Goal: Transaction & Acquisition: Obtain resource

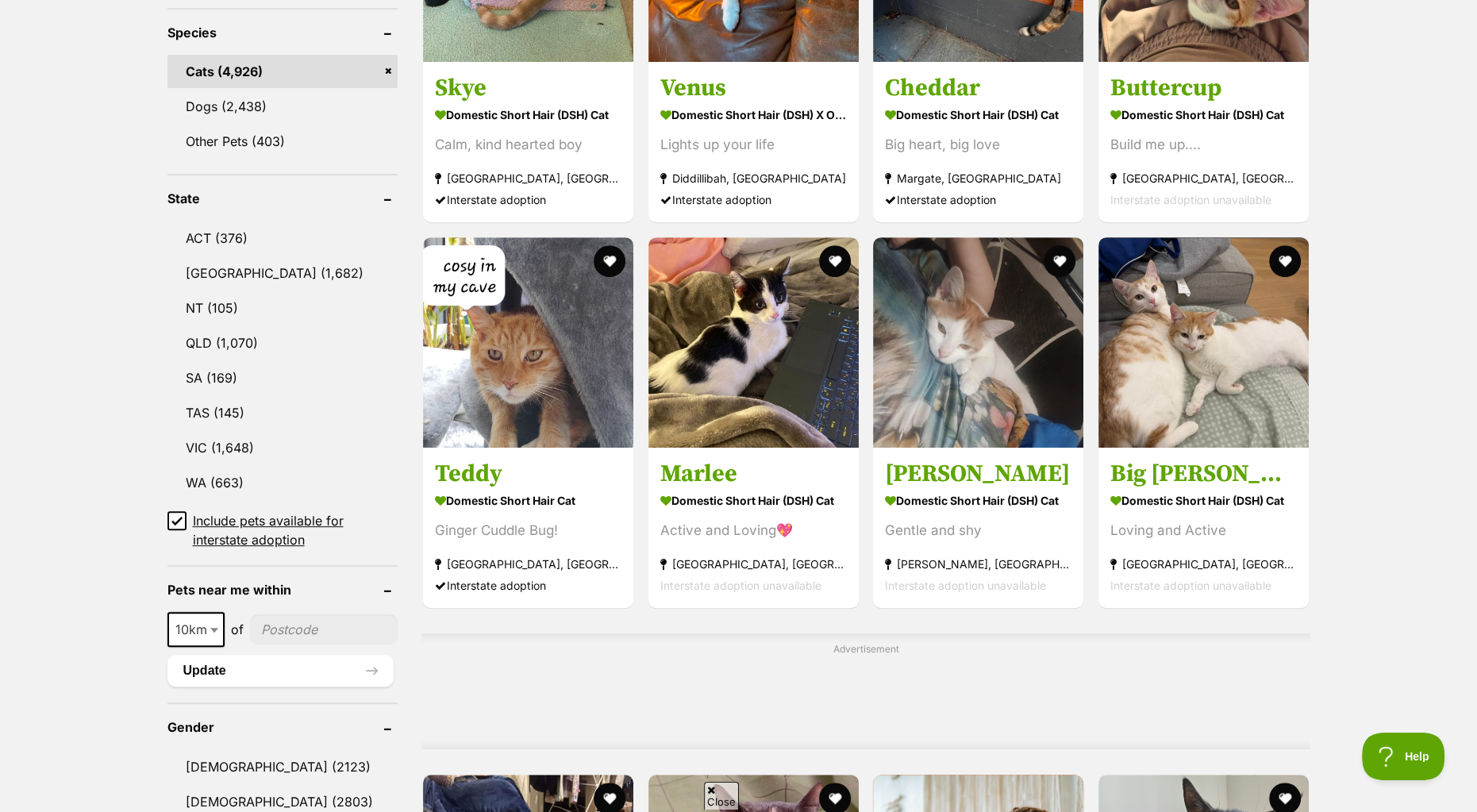
scroll to position [714, 0]
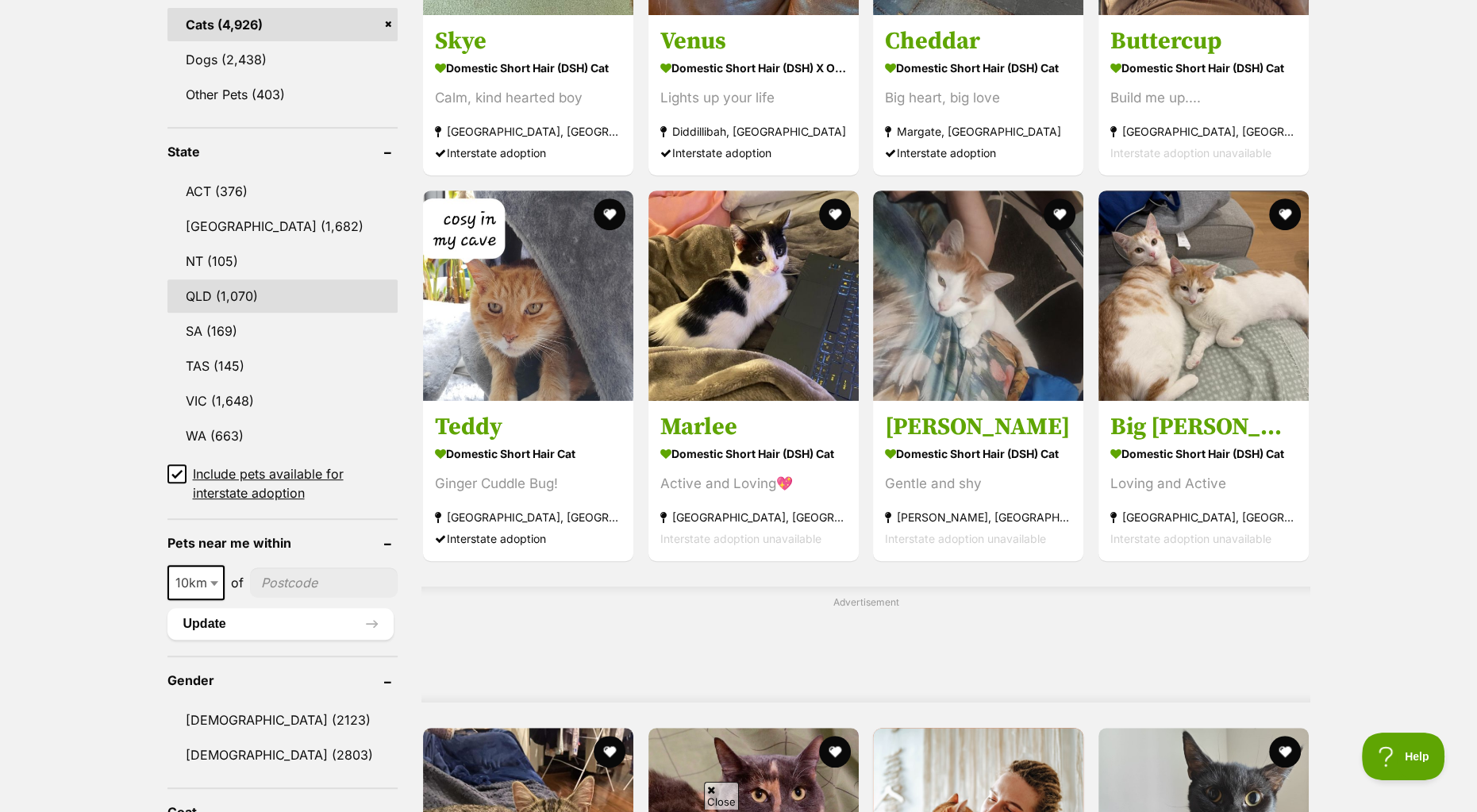
click at [204, 292] on link "QLD (1,070)" at bounding box center [283, 296] width 231 height 34
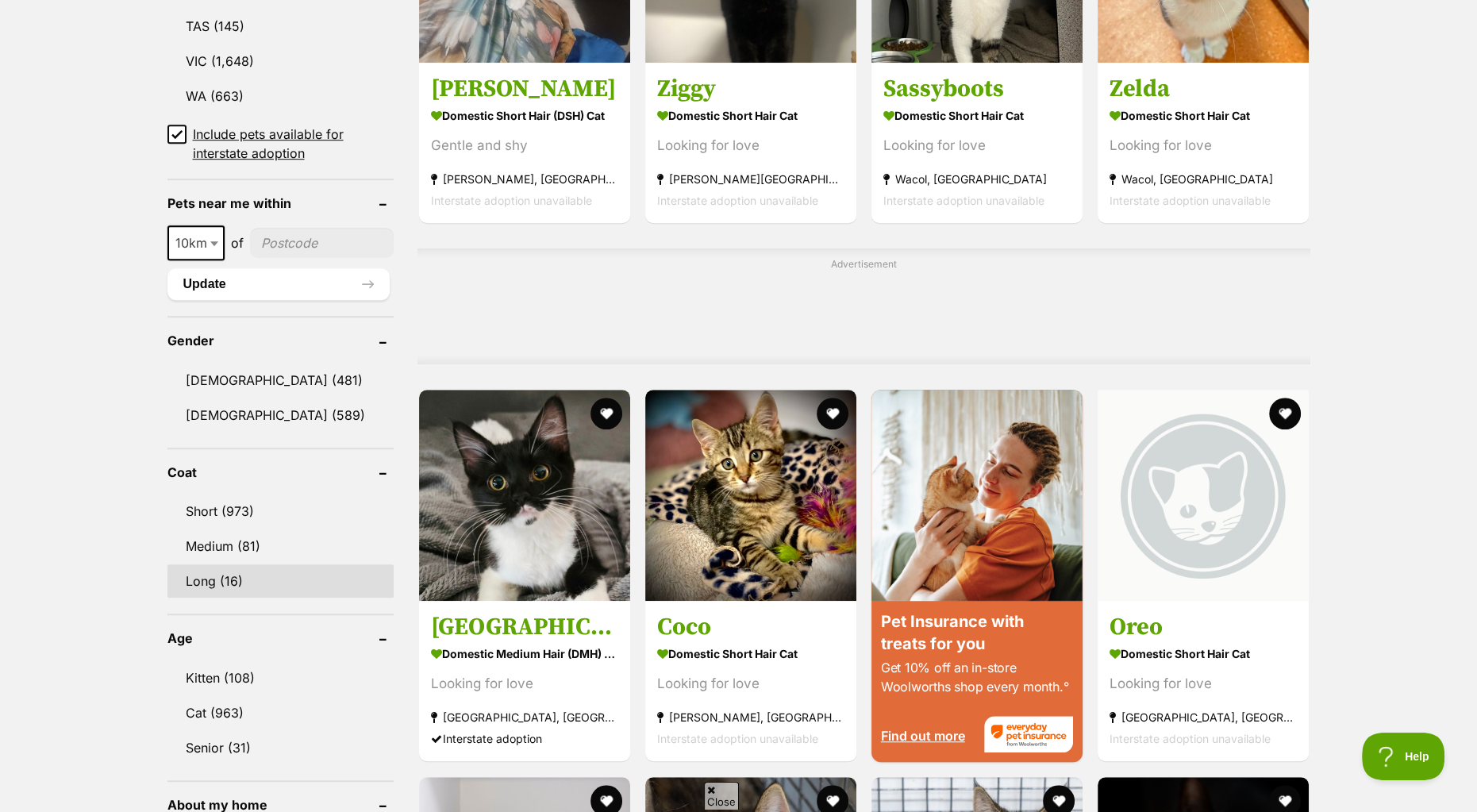
scroll to position [1190, 0]
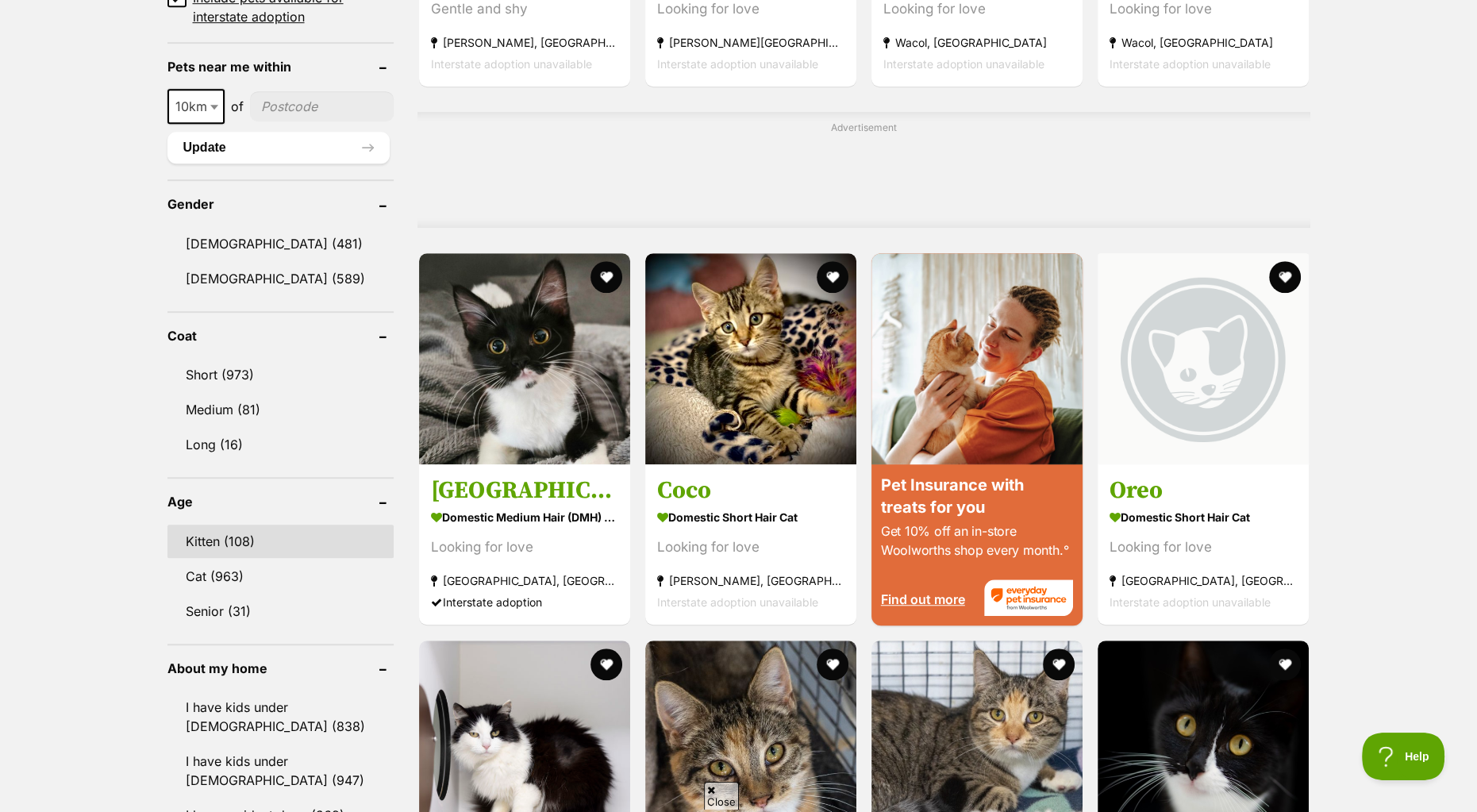
click at [208, 534] on link "Kitten (108)" at bounding box center [281, 542] width 227 height 34
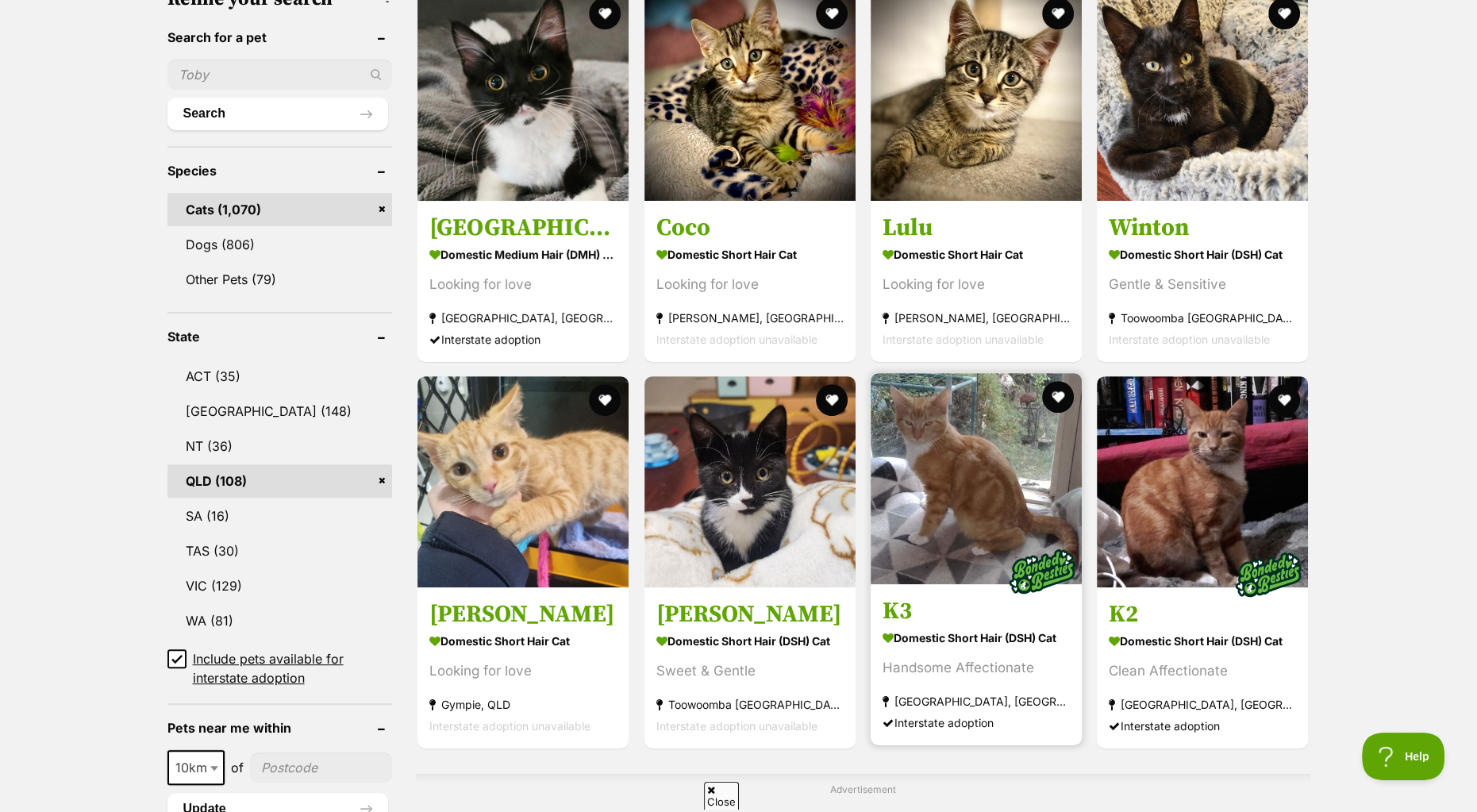
scroll to position [317, 0]
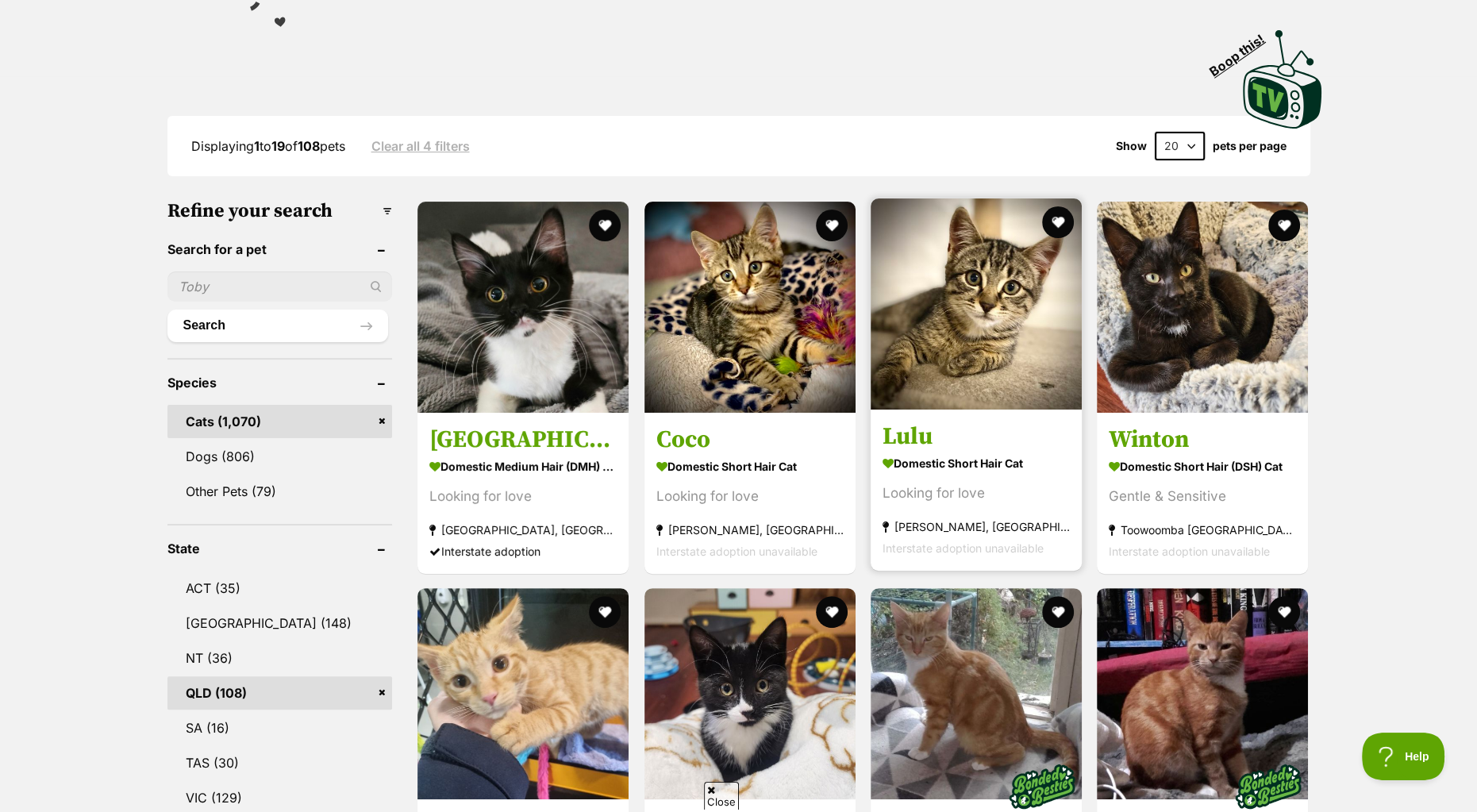
click at [922, 436] on h3 "Lulu" at bounding box center [975, 435] width 187 height 30
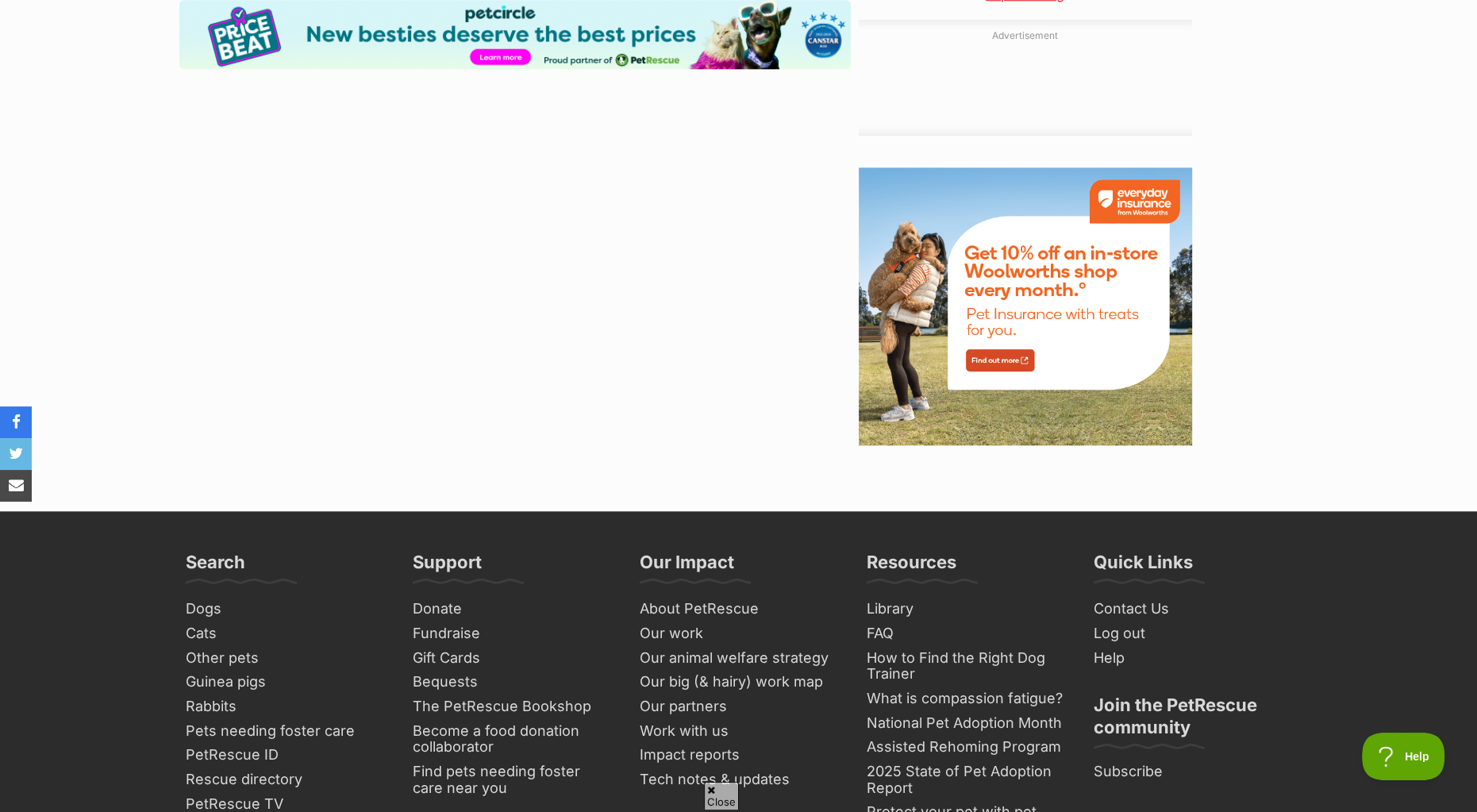
scroll to position [1904, 0]
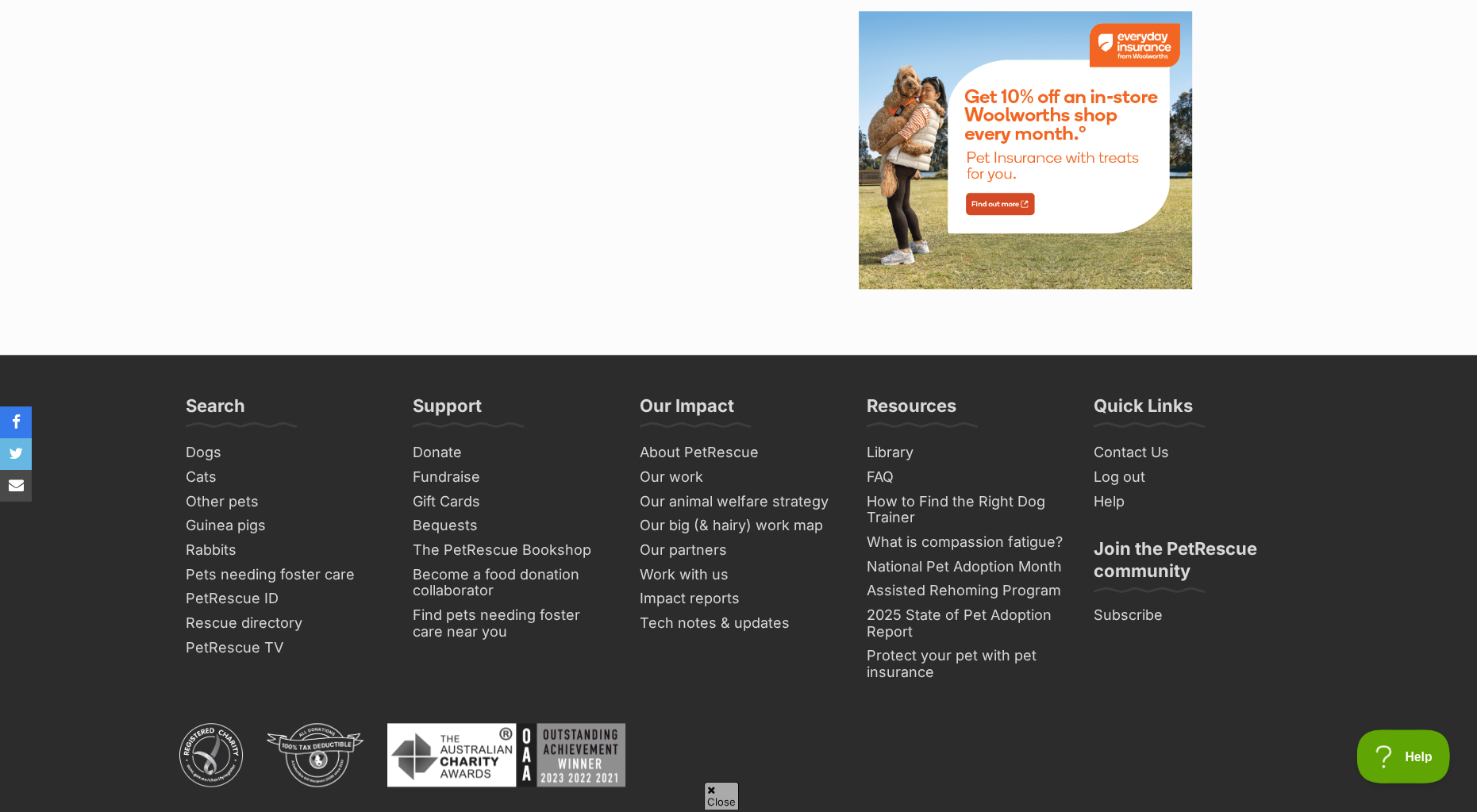
click at [1397, 750] on span "Help" at bounding box center [1397, 753] width 83 height 11
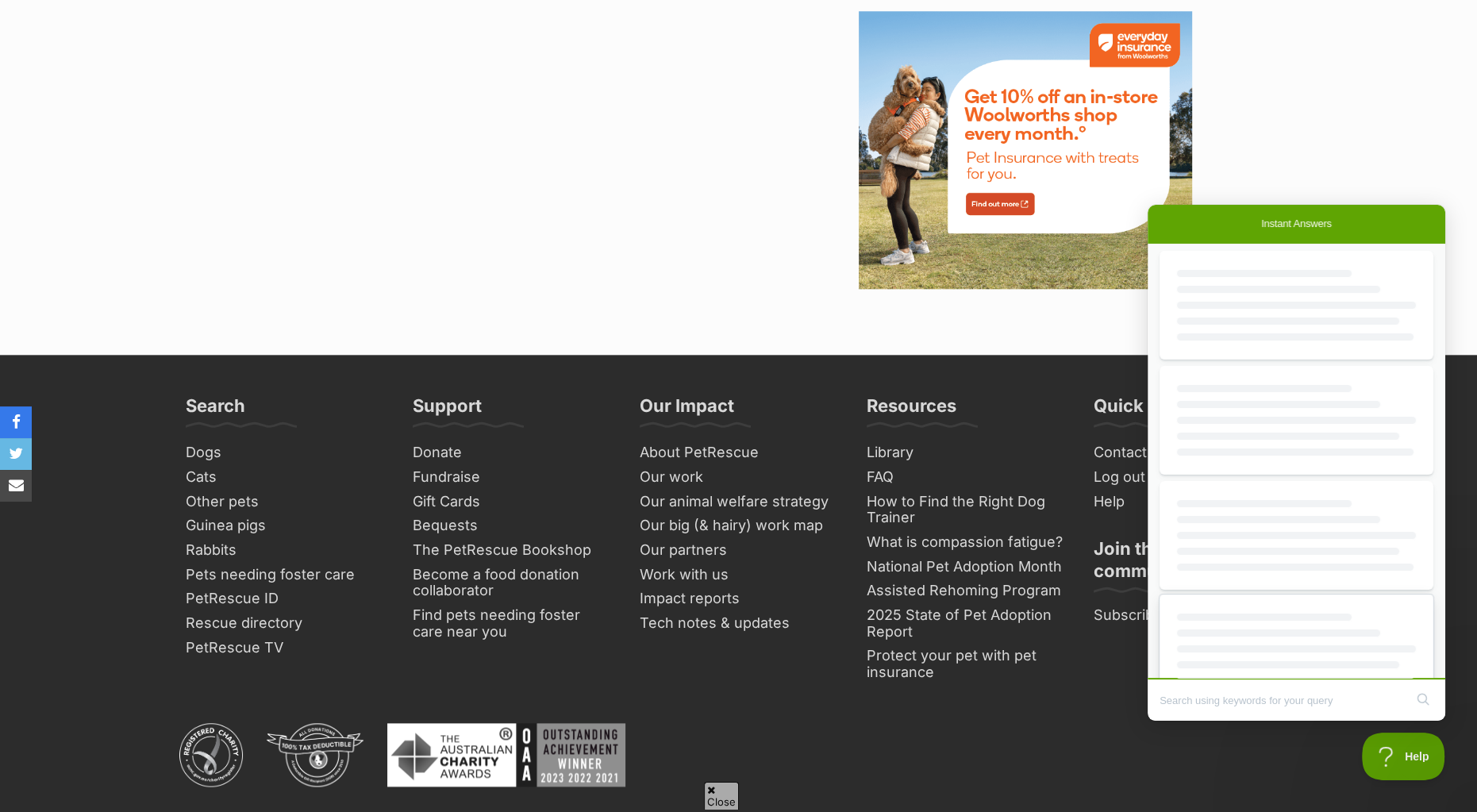
scroll to position [0, 0]
click at [1208, 702] on input "Search Doc articles" at bounding box center [1281, 700] width 244 height 34
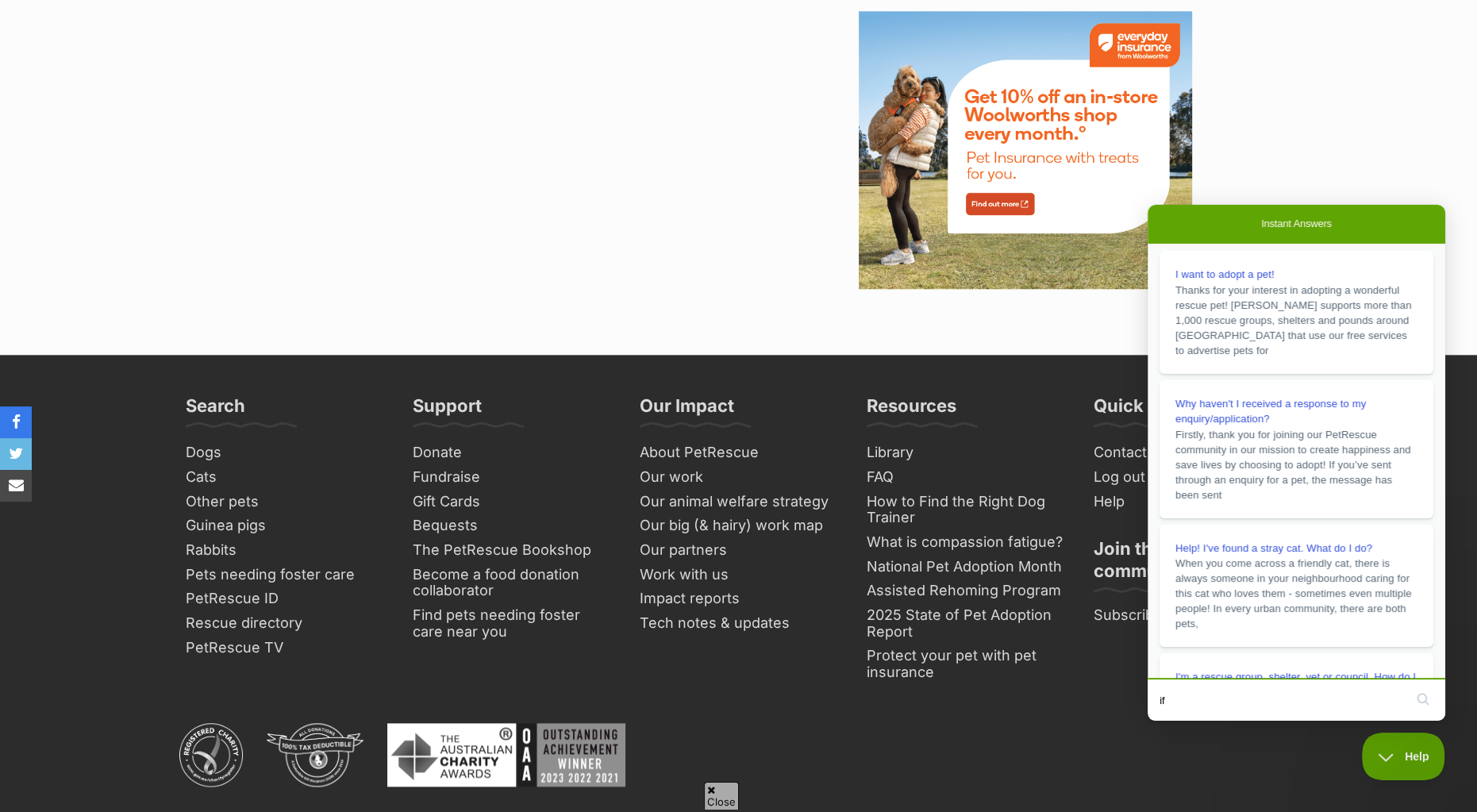
type input "i"
type input "do you deliver the pets?"
click button "search" at bounding box center [1422, 698] width 25 height 25
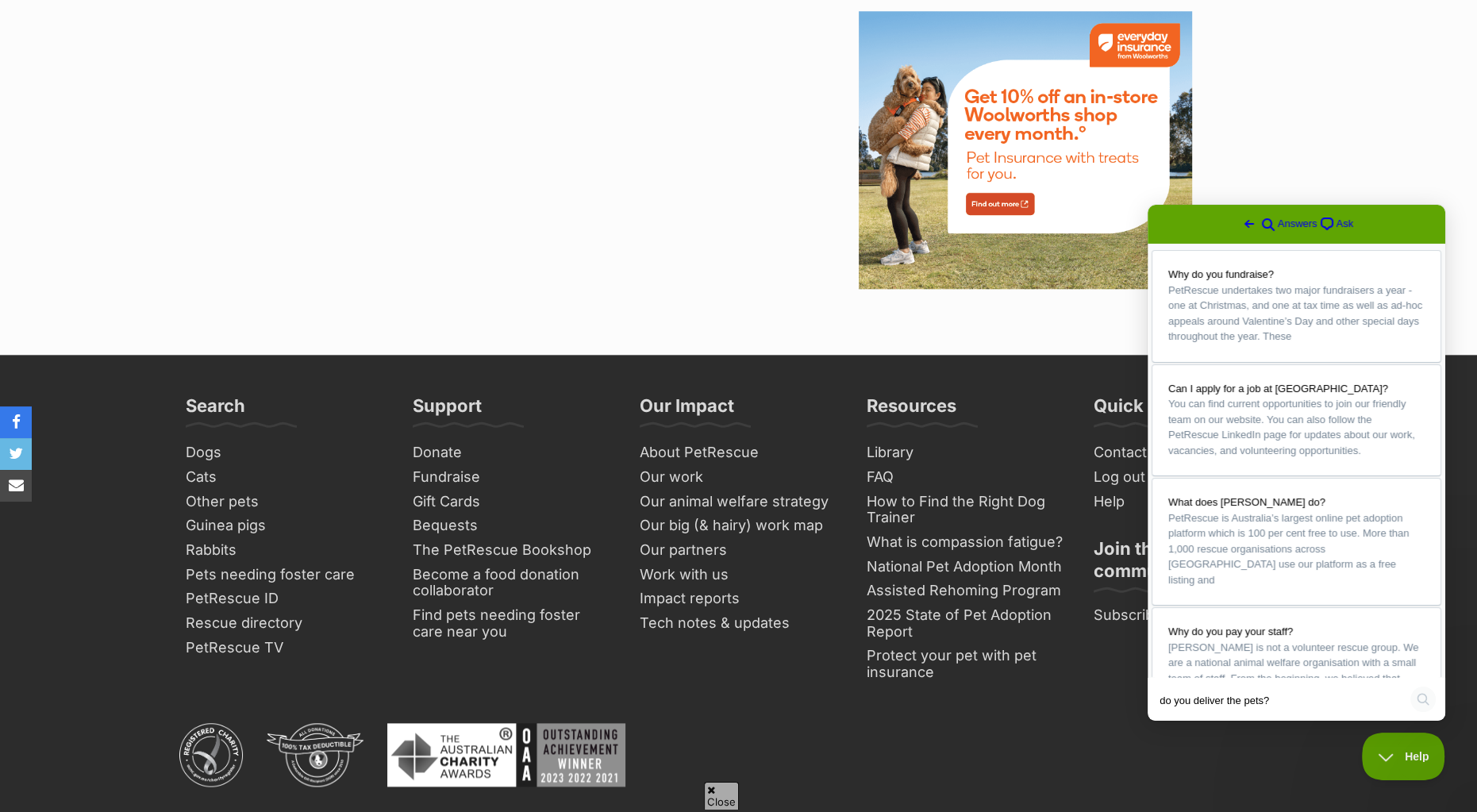
click at [1424, 698] on button "search" at bounding box center [1422, 698] width 25 height 25
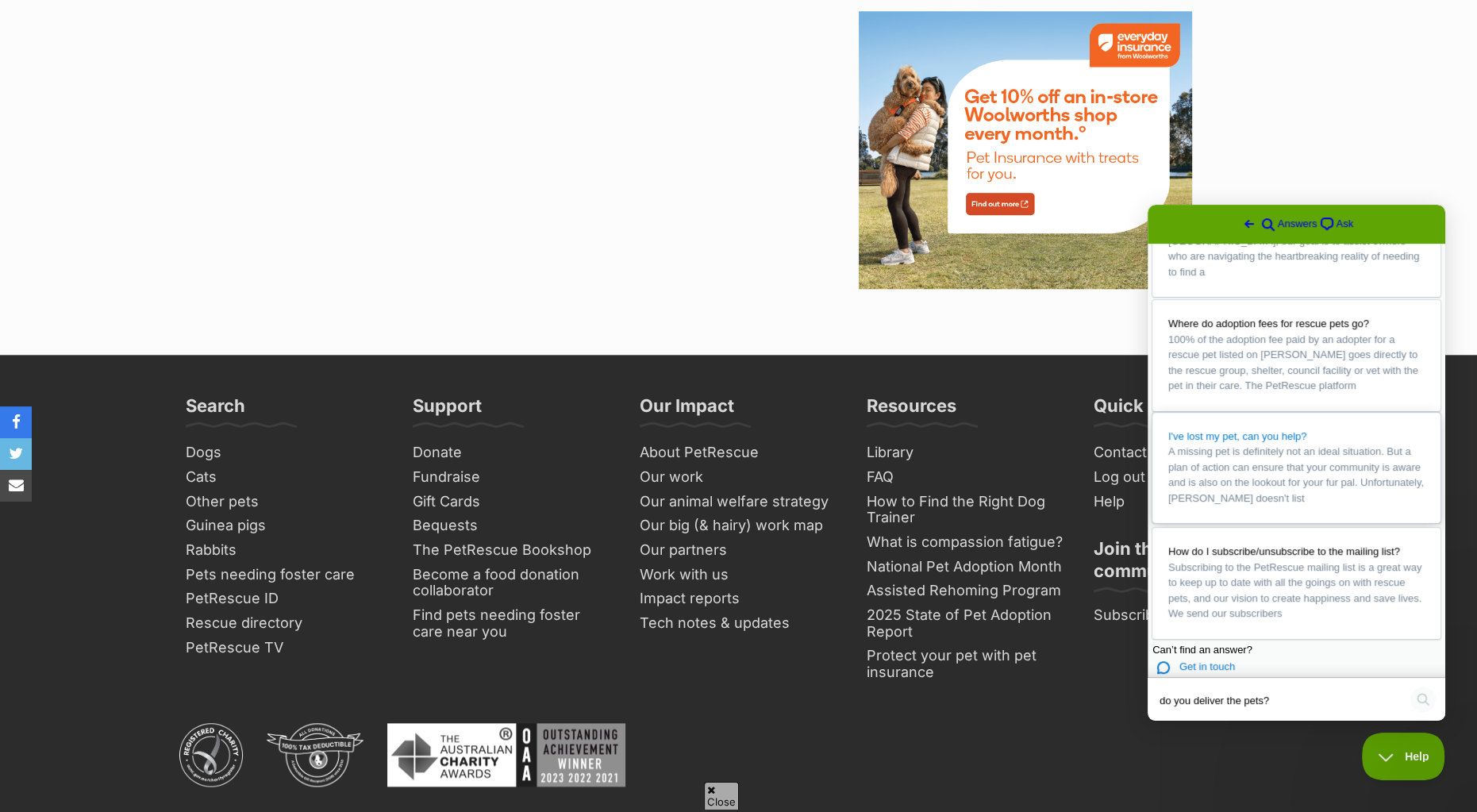
scroll to position [1008, 0]
click at [1215, 660] on span "Get in touch" at bounding box center [1208, 666] width 56 height 12
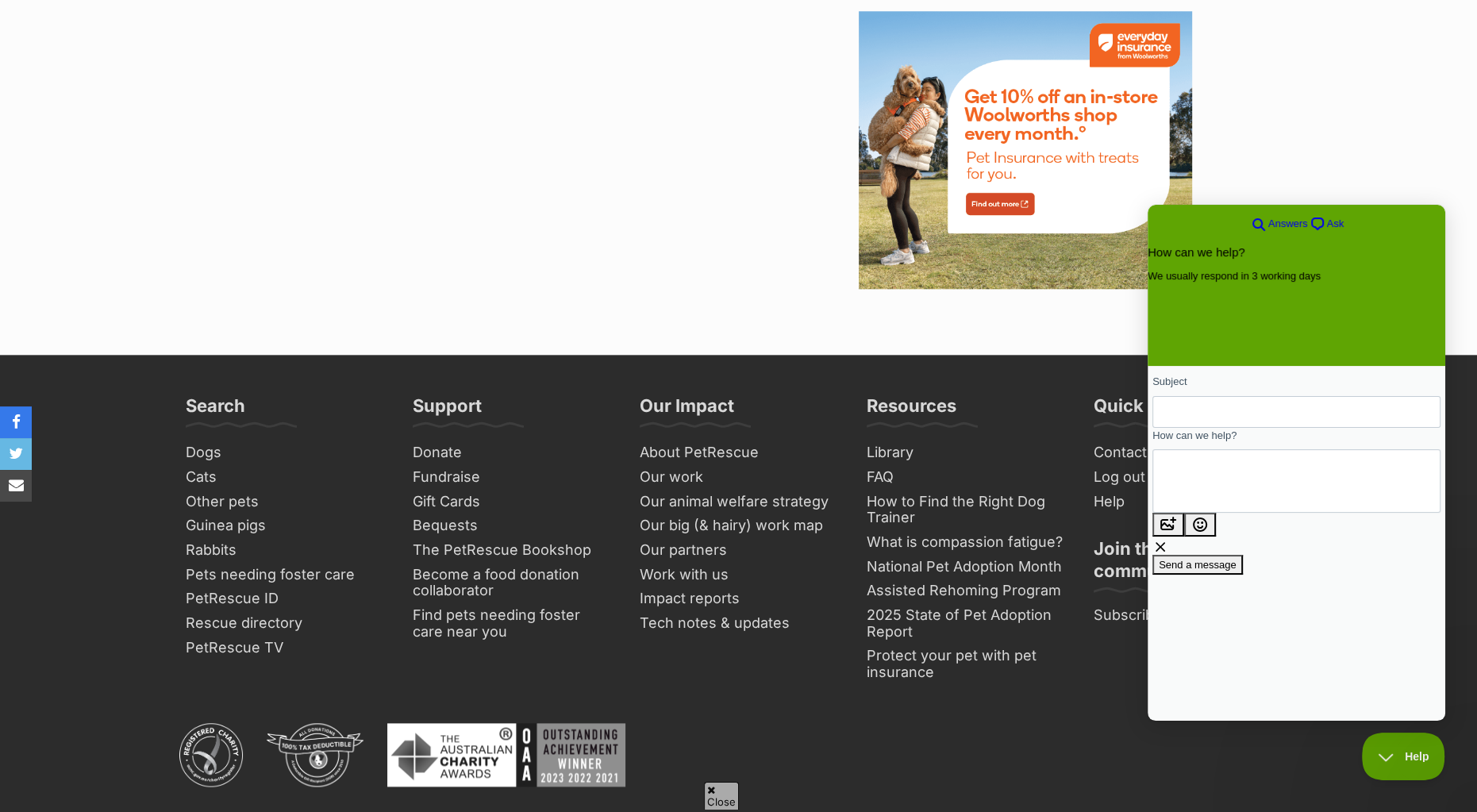
scroll to position [0, 0]
click at [1100, 743] on div "Linkedin Facebook Instagram TikTok © PetRescue Ltd 2004 - 2025 Terms of Use | P…" at bounding box center [738, 795] width 1119 height 146
click at [751, 696] on div "Our Impact About PetRescue Our work Our animal welfare strategy Our big (& hair…" at bounding box center [738, 546] width 211 height 305
click at [1115, 453] on link "Contact Us" at bounding box center [1193, 452] width 211 height 24
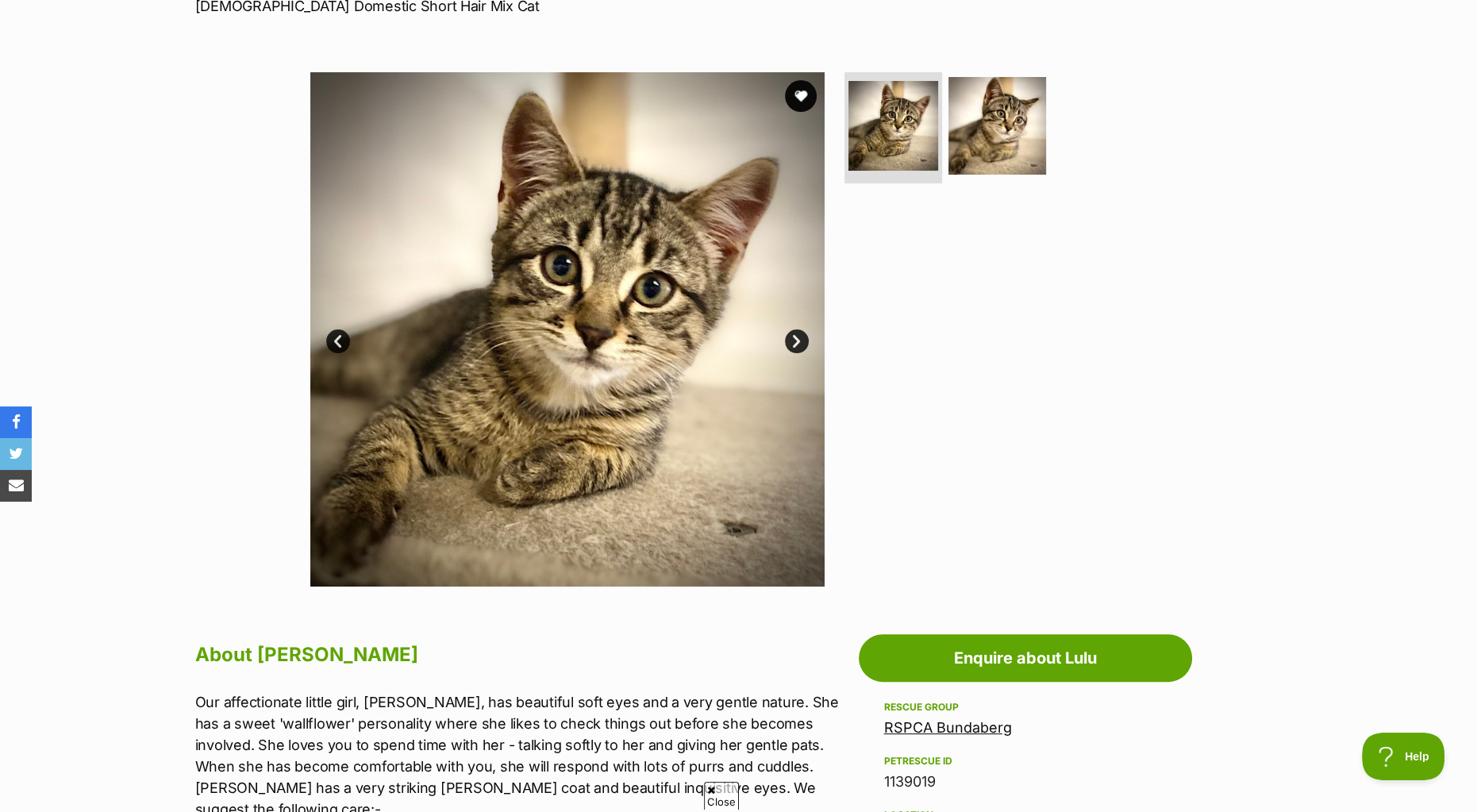
scroll to position [238, 0]
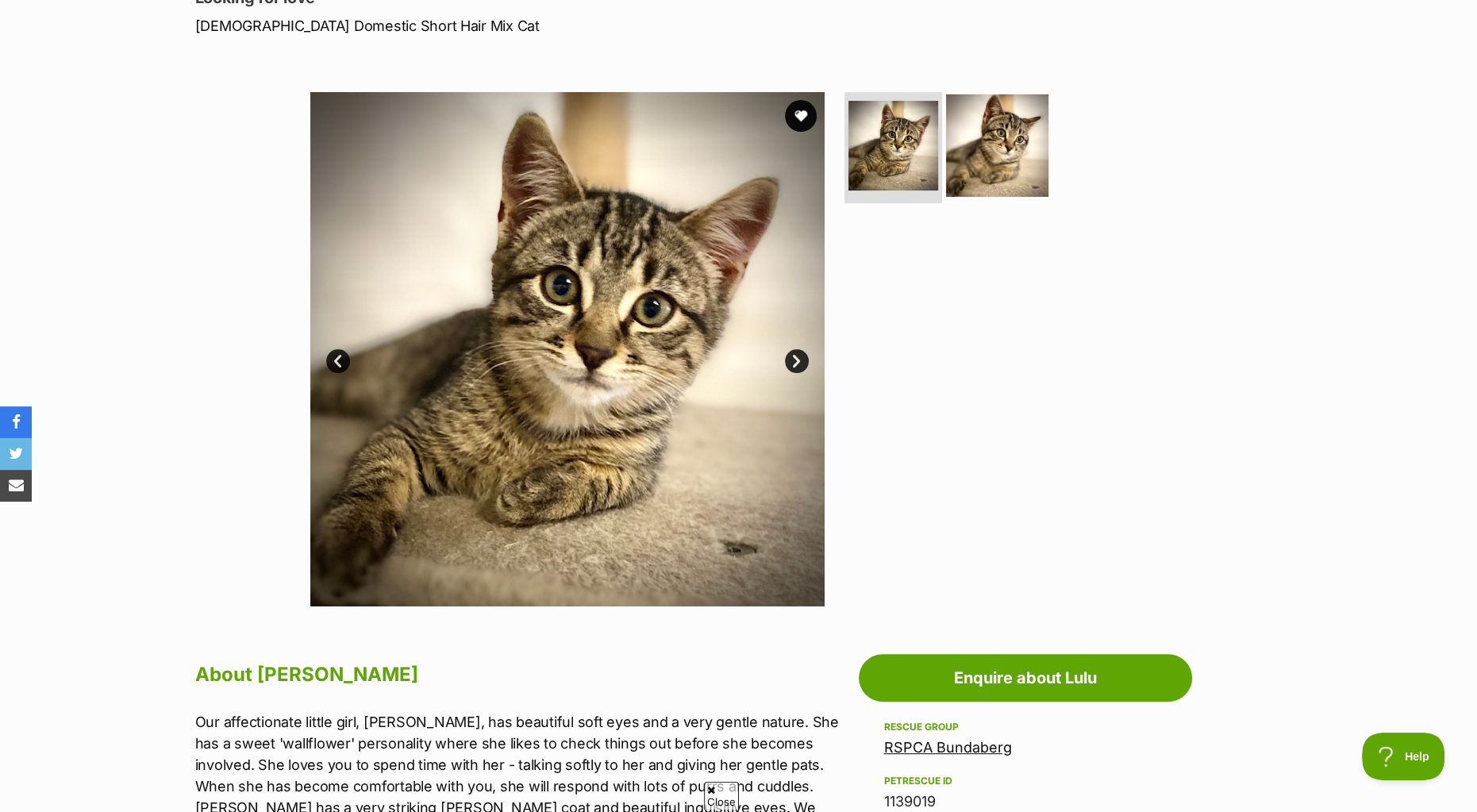
click at [1014, 146] on img at bounding box center [997, 145] width 103 height 103
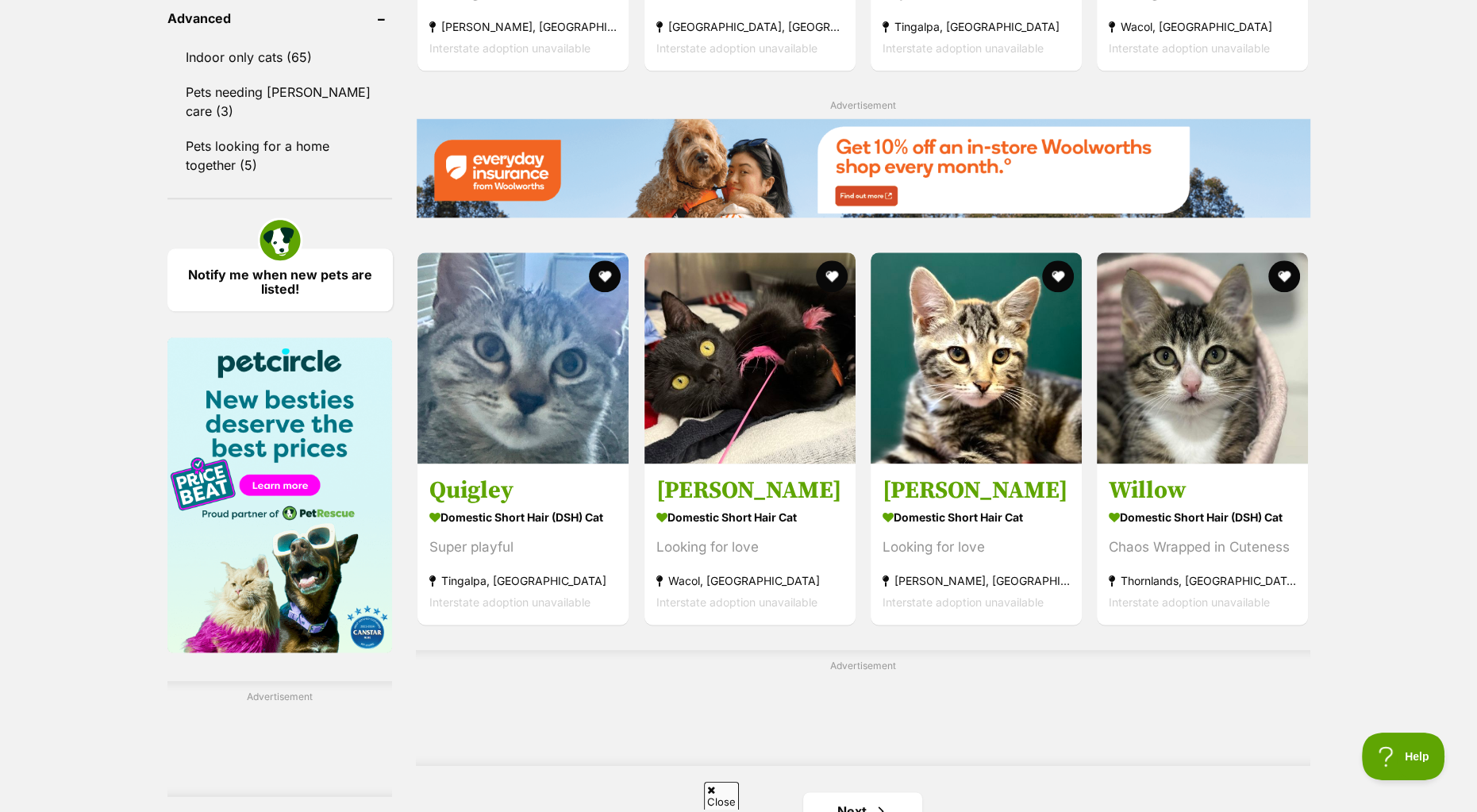
scroll to position [2301, 0]
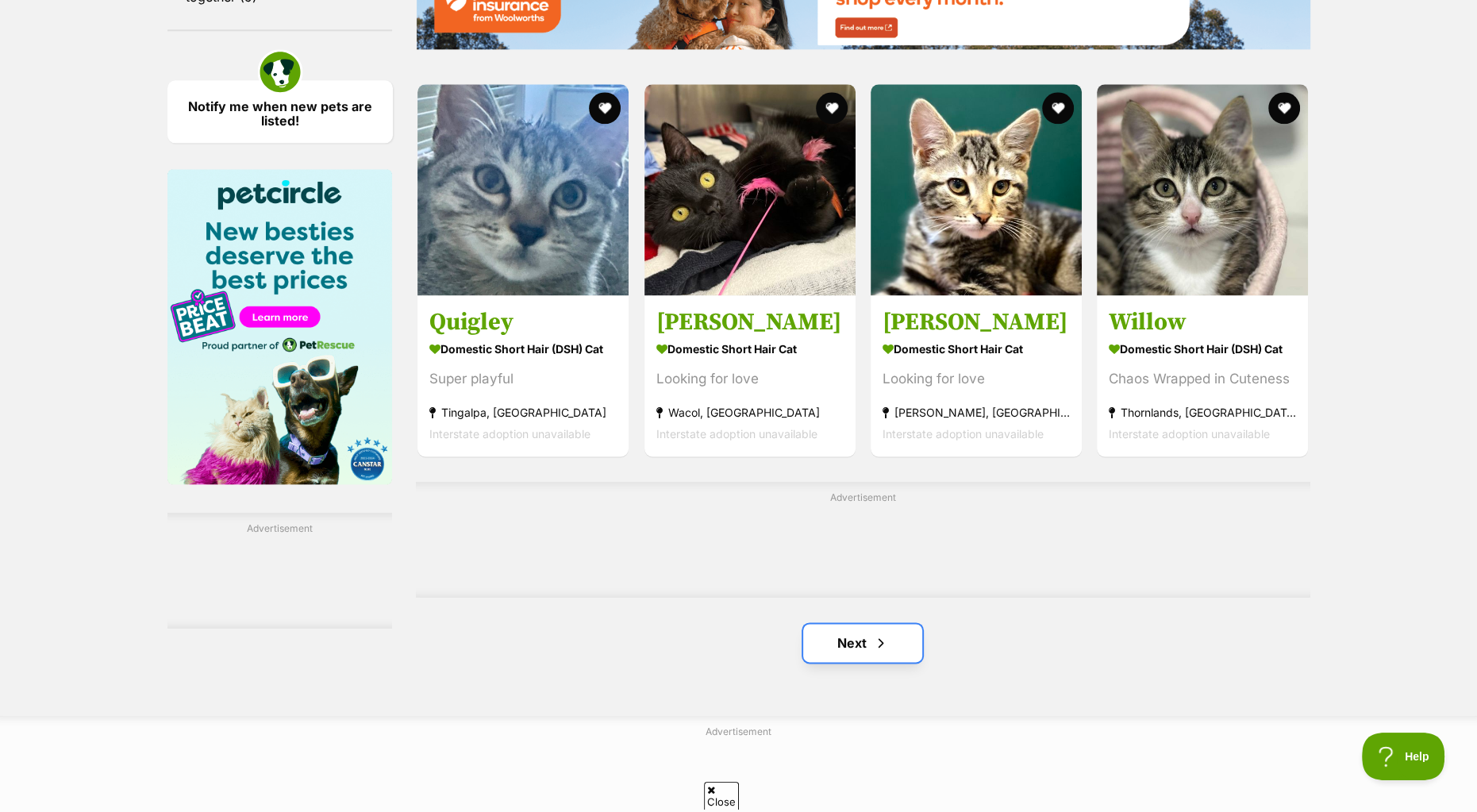
click at [848, 644] on link "Next" at bounding box center [863, 642] width 119 height 38
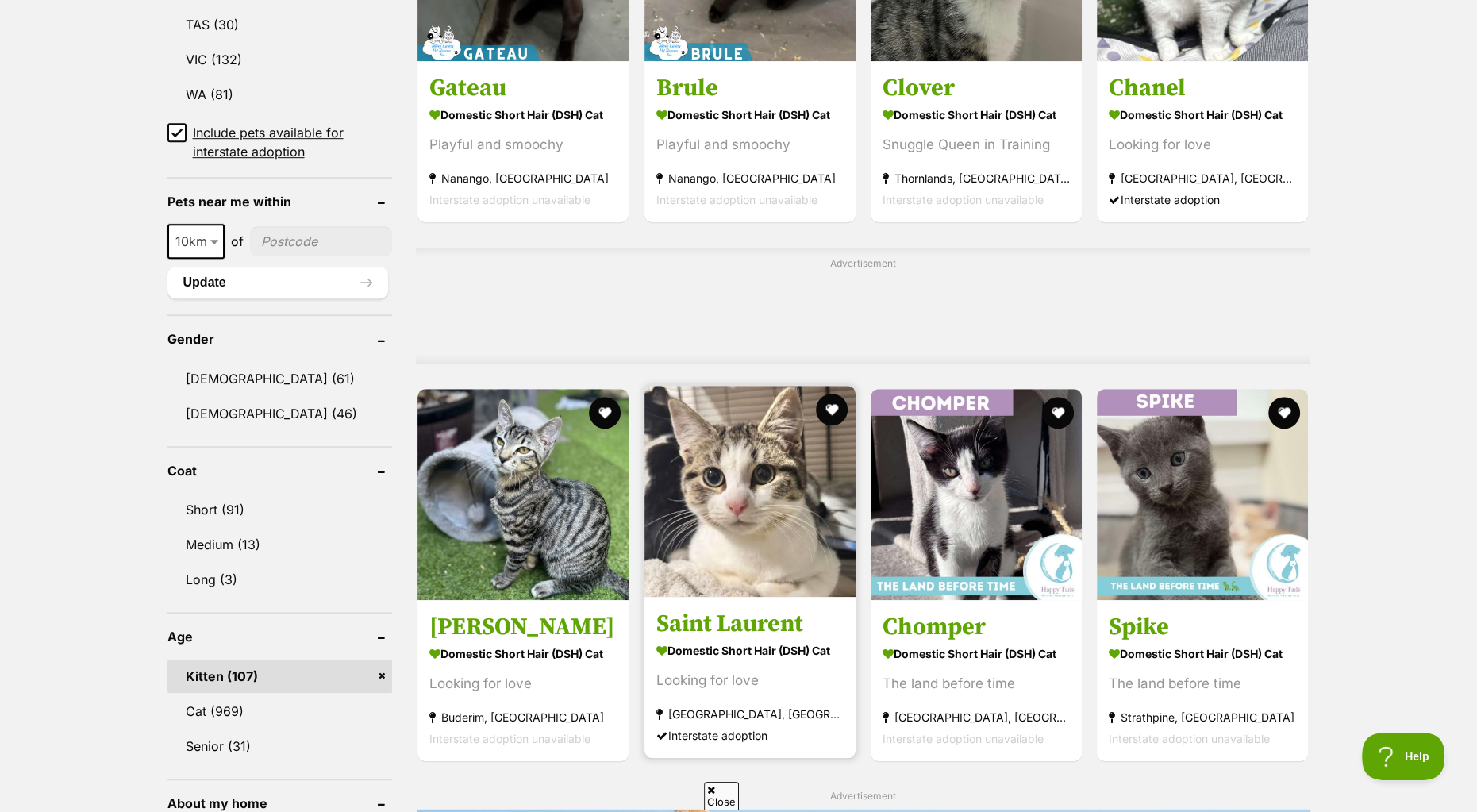
scroll to position [1110, 0]
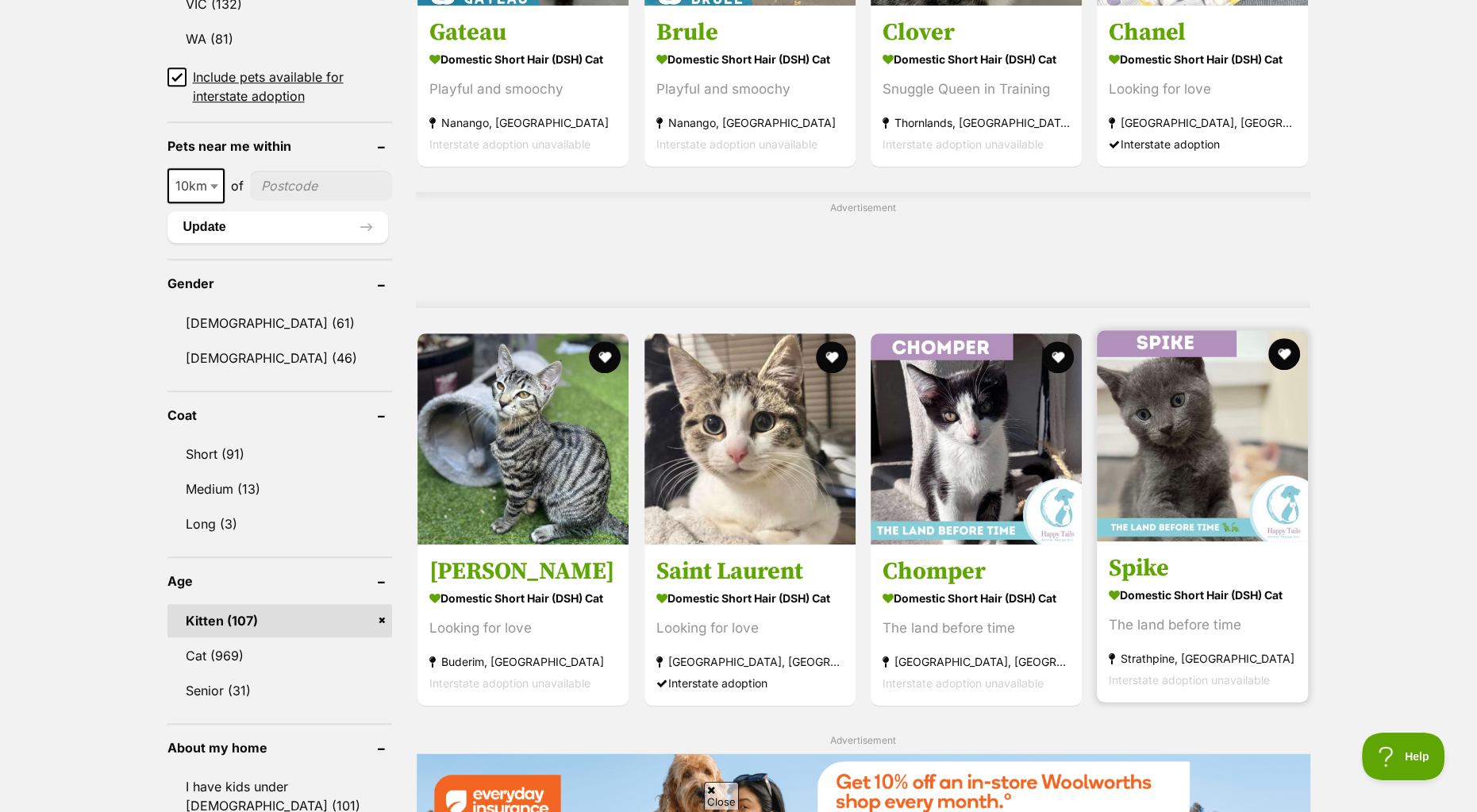
click at [1174, 440] on img at bounding box center [1202, 435] width 211 height 211
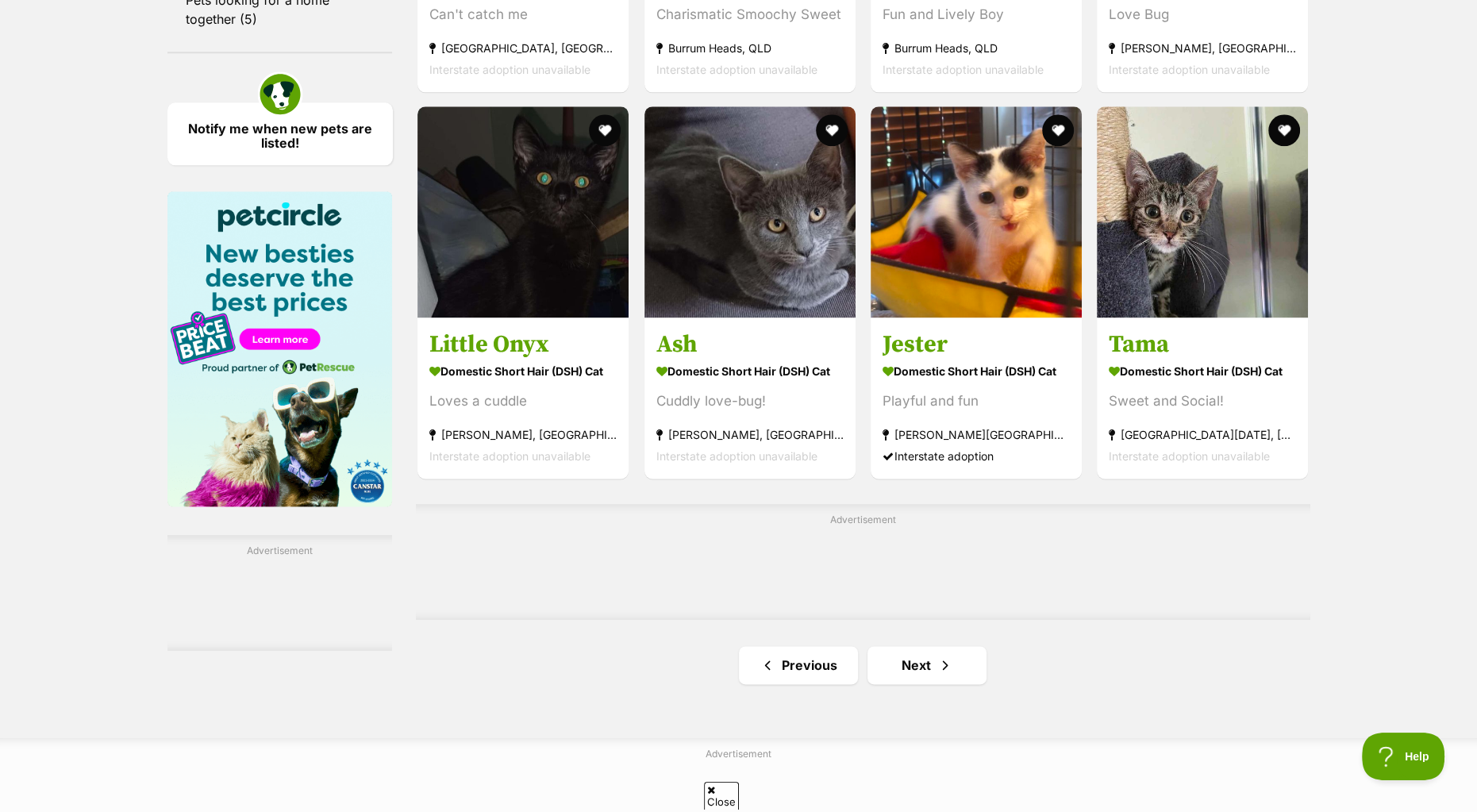
scroll to position [2459, 0]
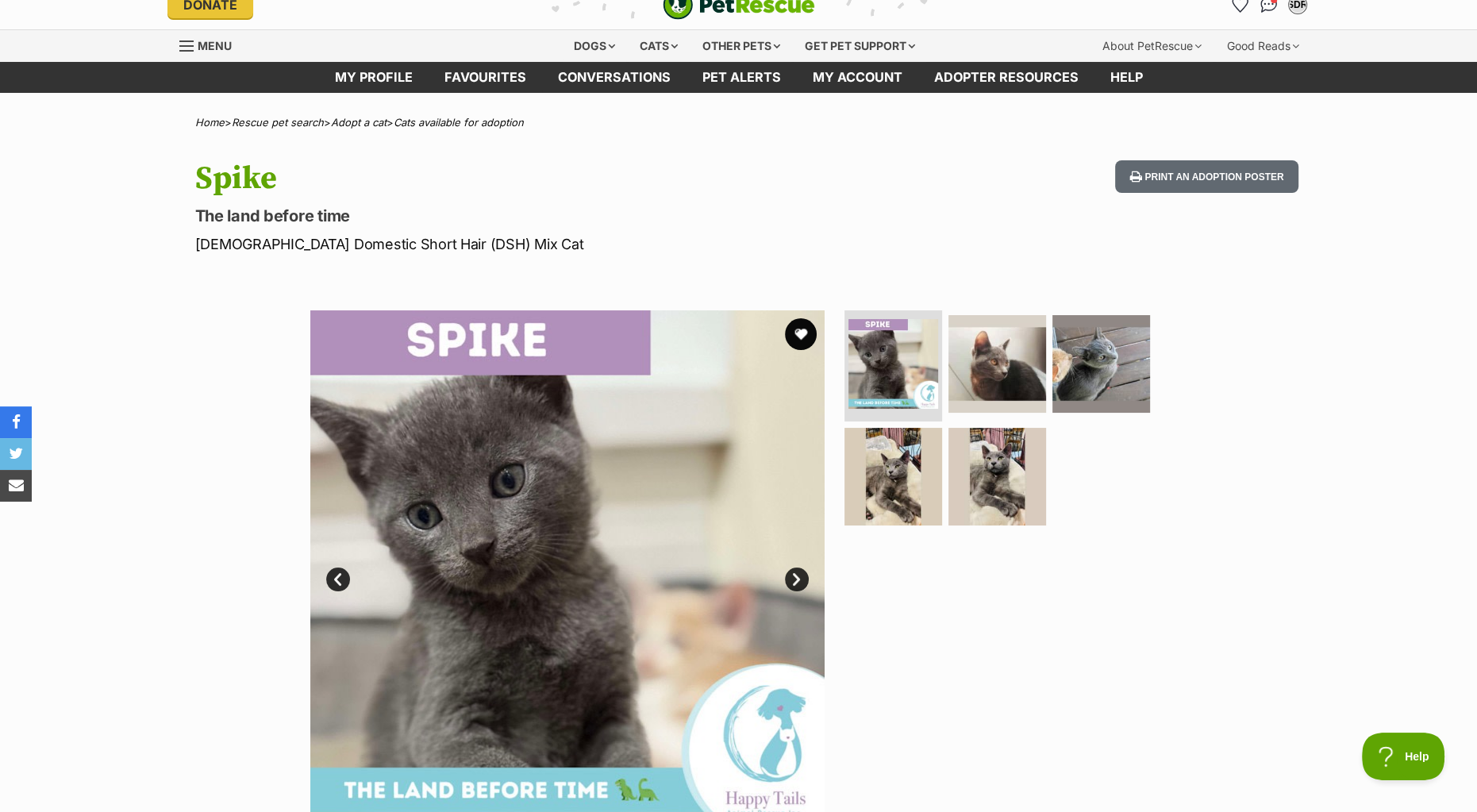
scroll to position [79, 0]
